Goal: Task Accomplishment & Management: Complete application form

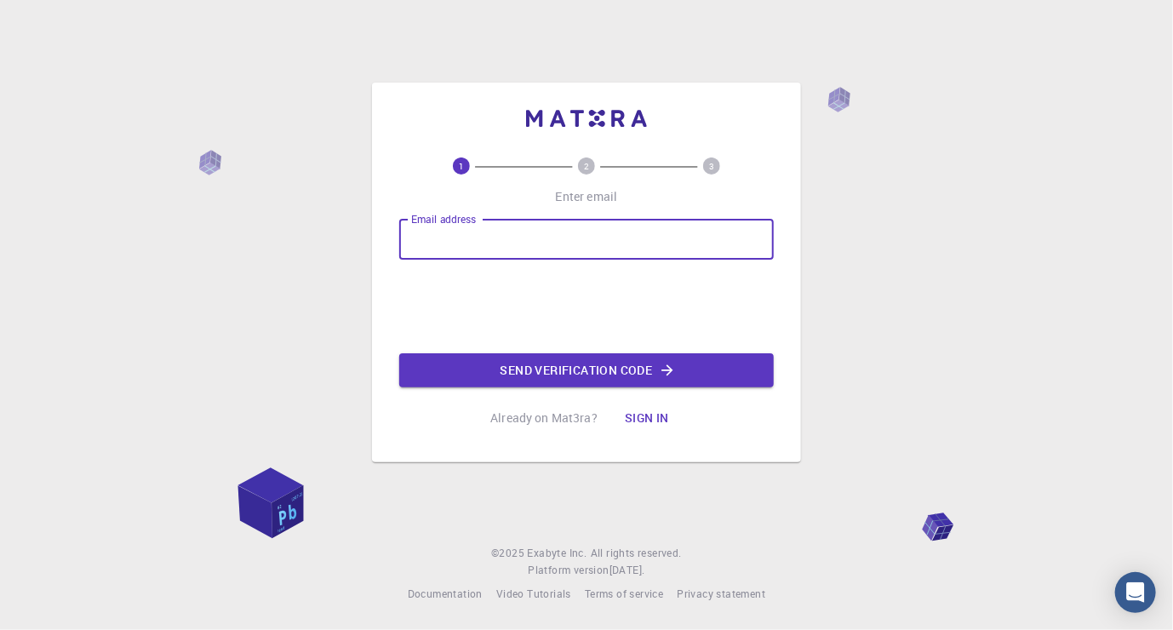
click at [454, 241] on input "Email address" at bounding box center [586, 239] width 374 height 41
type input "[EMAIL_ADDRESS][DOMAIN_NAME]"
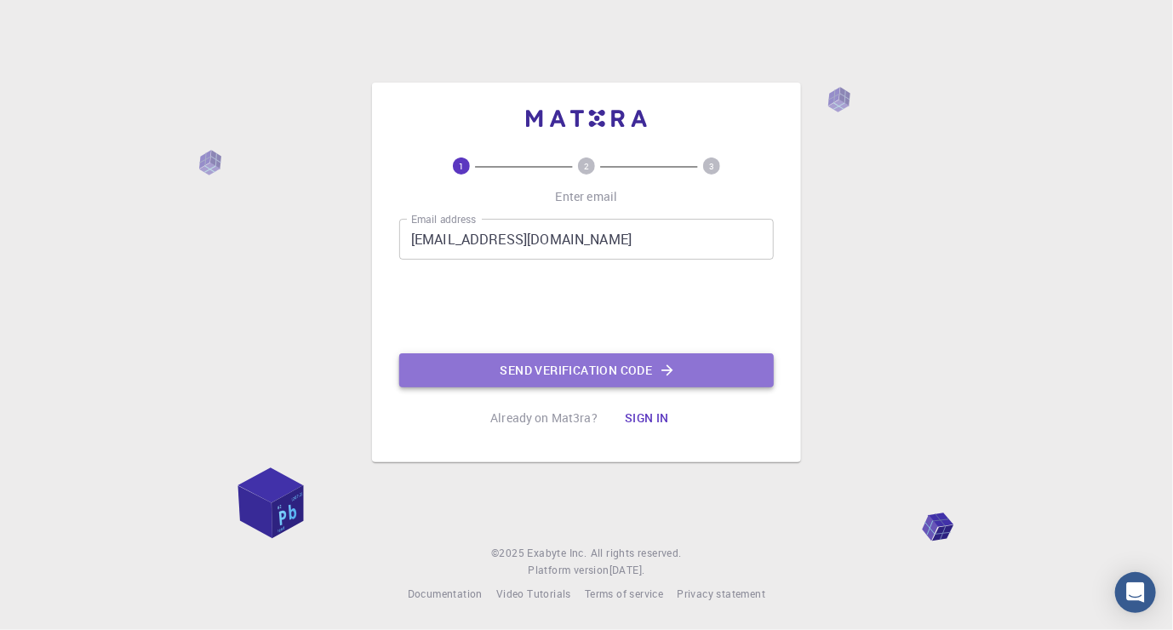
click at [517, 386] on button "Send verification code" at bounding box center [586, 370] width 374 height 34
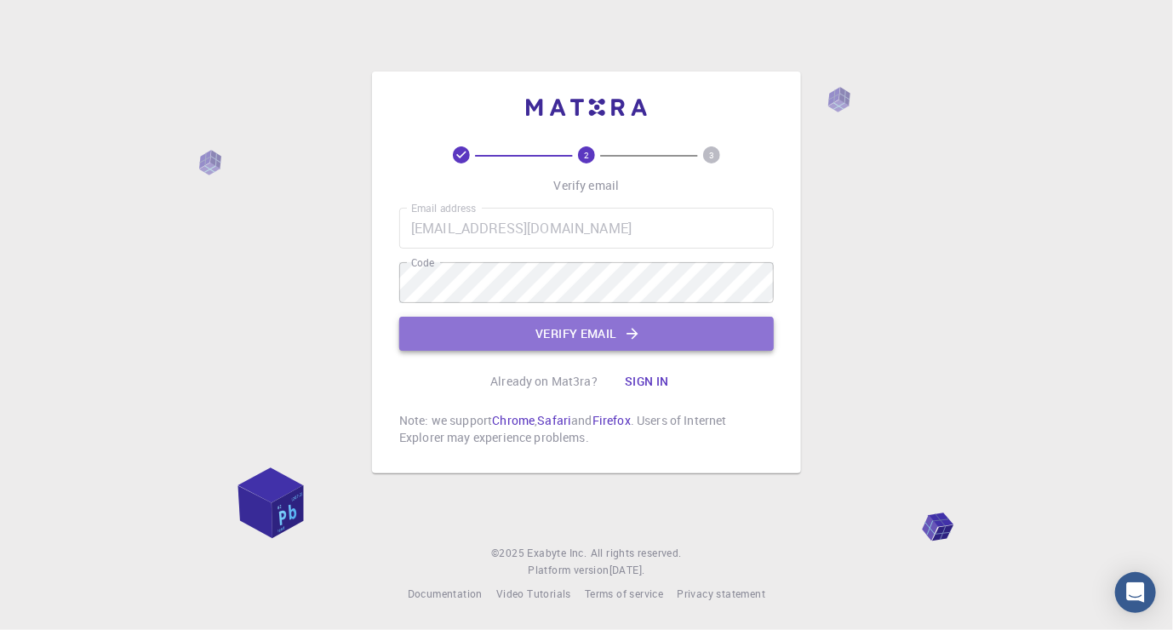
click at [503, 338] on button "Verify email" at bounding box center [586, 334] width 374 height 34
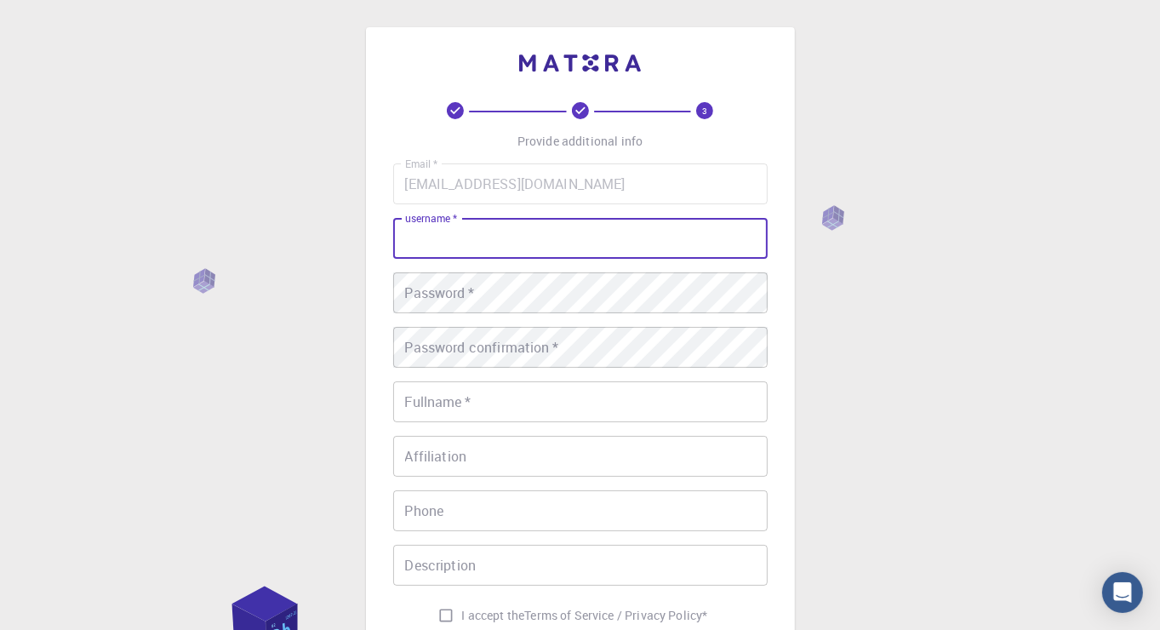
click at [552, 223] on input "username   *" at bounding box center [580, 238] width 374 height 41
type input "ARUNA"
drag, startPoint x: 483, startPoint y: 238, endPoint x: 289, endPoint y: 223, distance: 193.8
click at [289, 223] on div "3 Provide additional info Email   * [EMAIL_ADDRESS][DOMAIN_NAME] Email   * user…" at bounding box center [580, 433] width 1160 height 866
